Goal: Navigation & Orientation: Find specific page/section

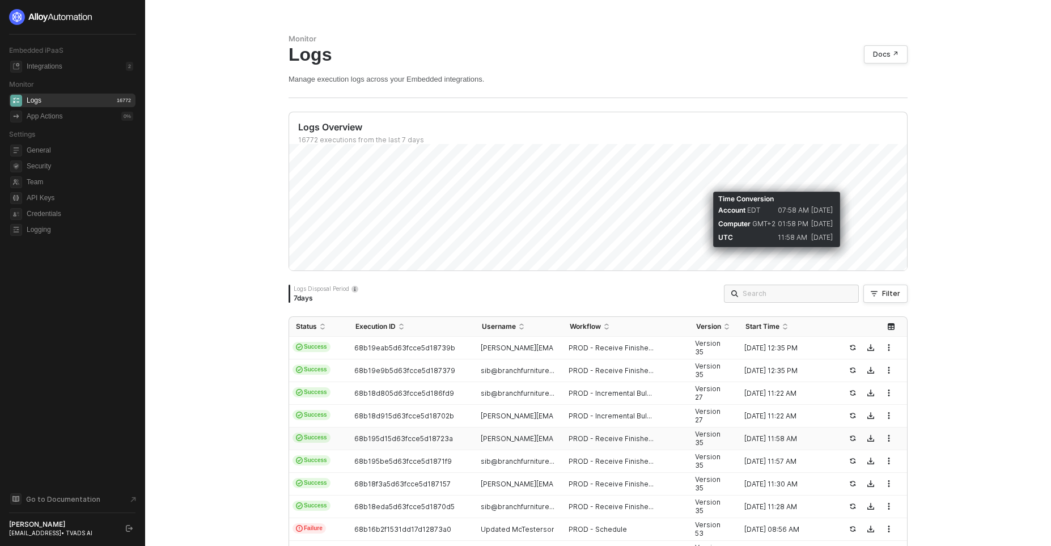
scroll to position [311, 0]
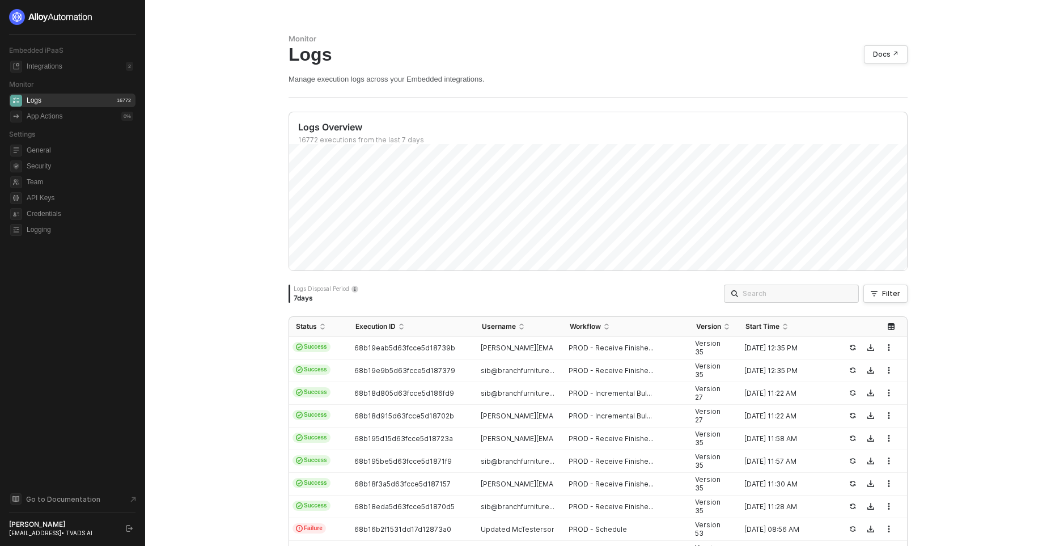
scroll to position [311, 0]
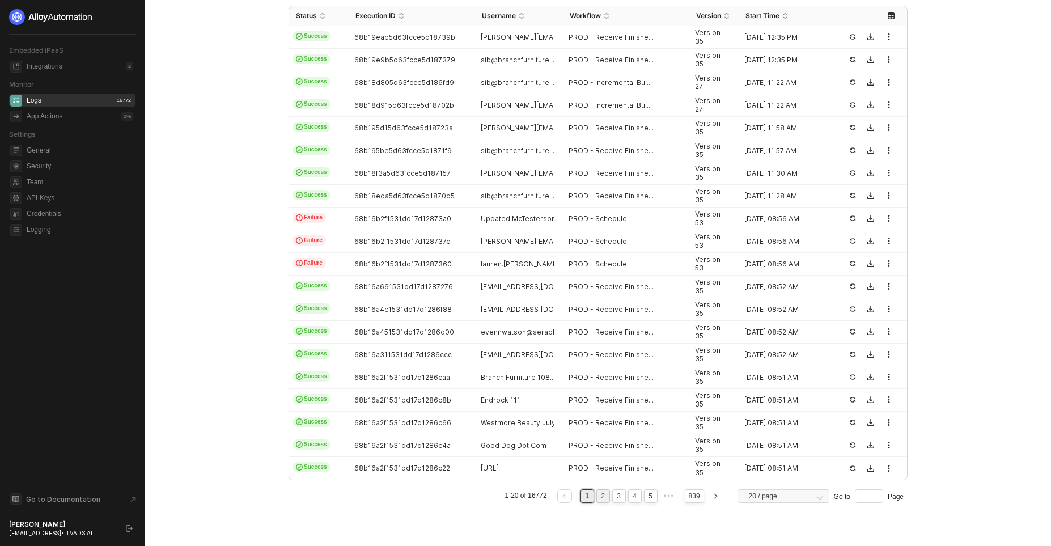
click at [599, 496] on link "2" at bounding box center [602, 496] width 11 height 12
click at [617, 496] on link "3" at bounding box center [618, 496] width 11 height 12
